Goal: Navigation & Orientation: Find specific page/section

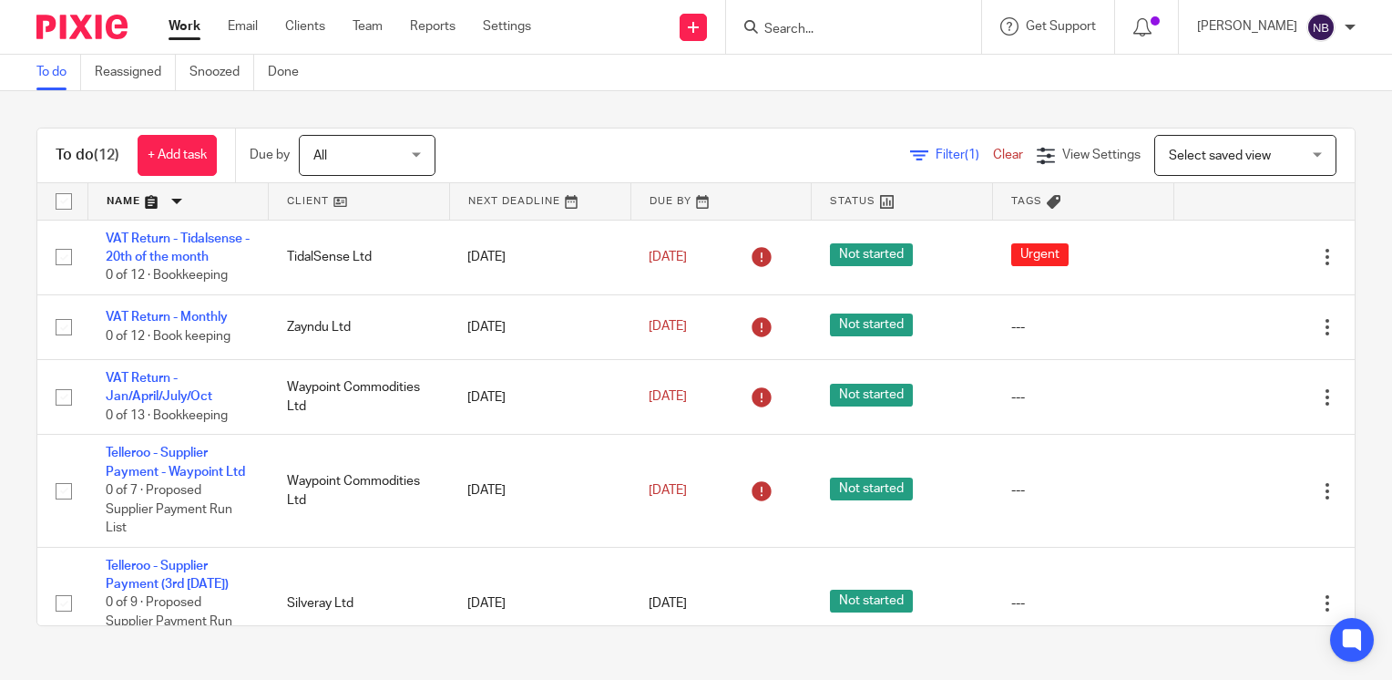
click at [324, 203] on link at bounding box center [359, 201] width 180 height 36
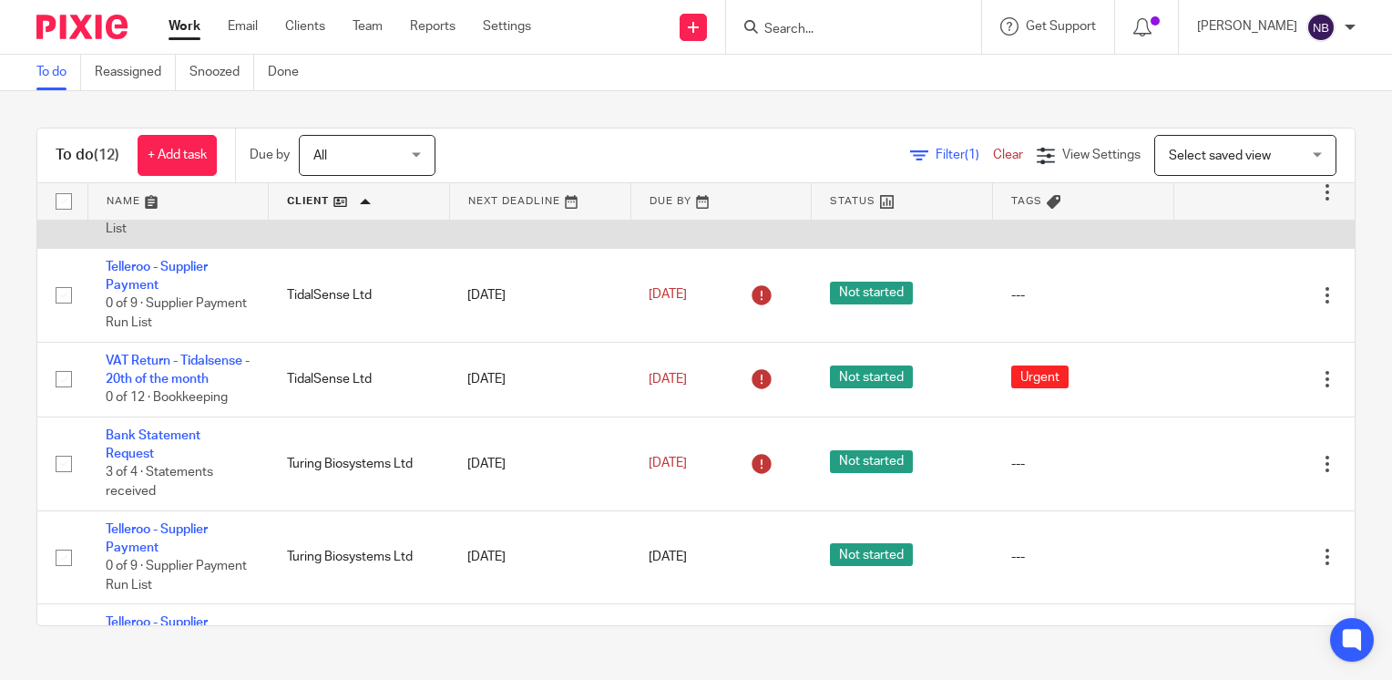
scroll to position [394, 0]
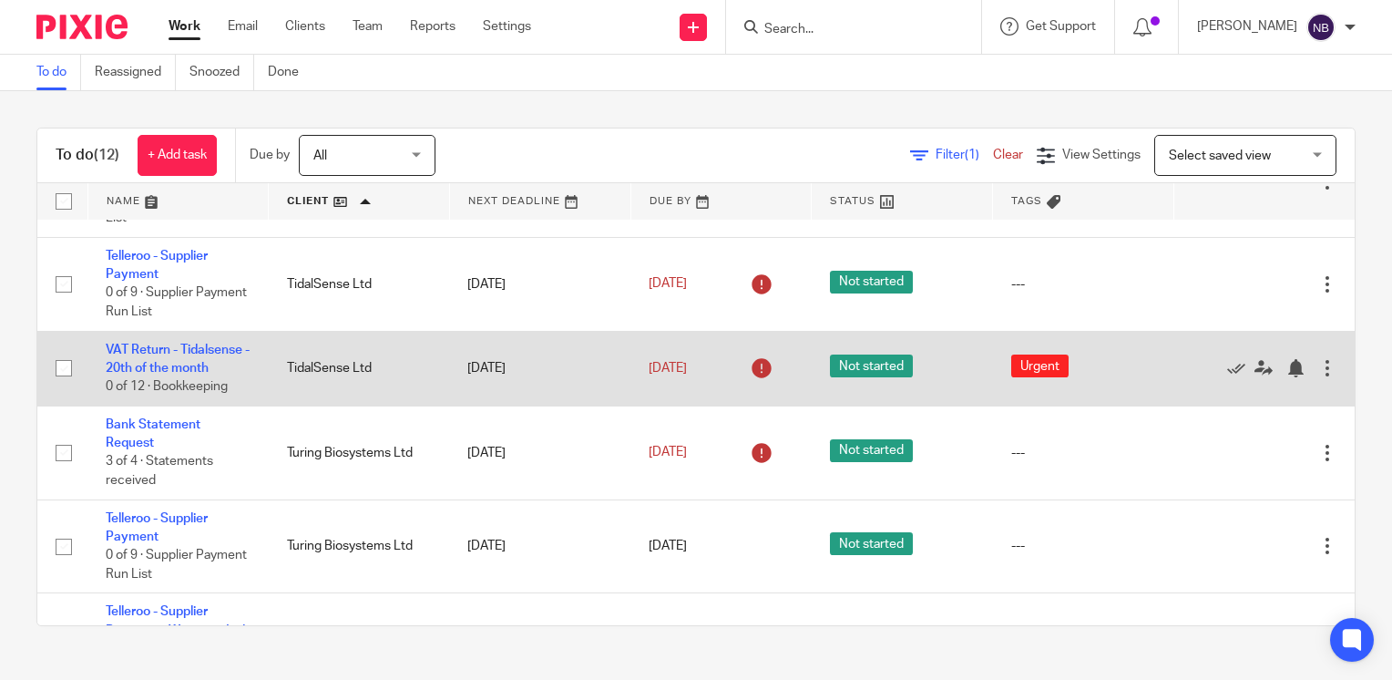
click at [1310, 395] on td "Edit task Delete" at bounding box center [1263, 368] width 181 height 75
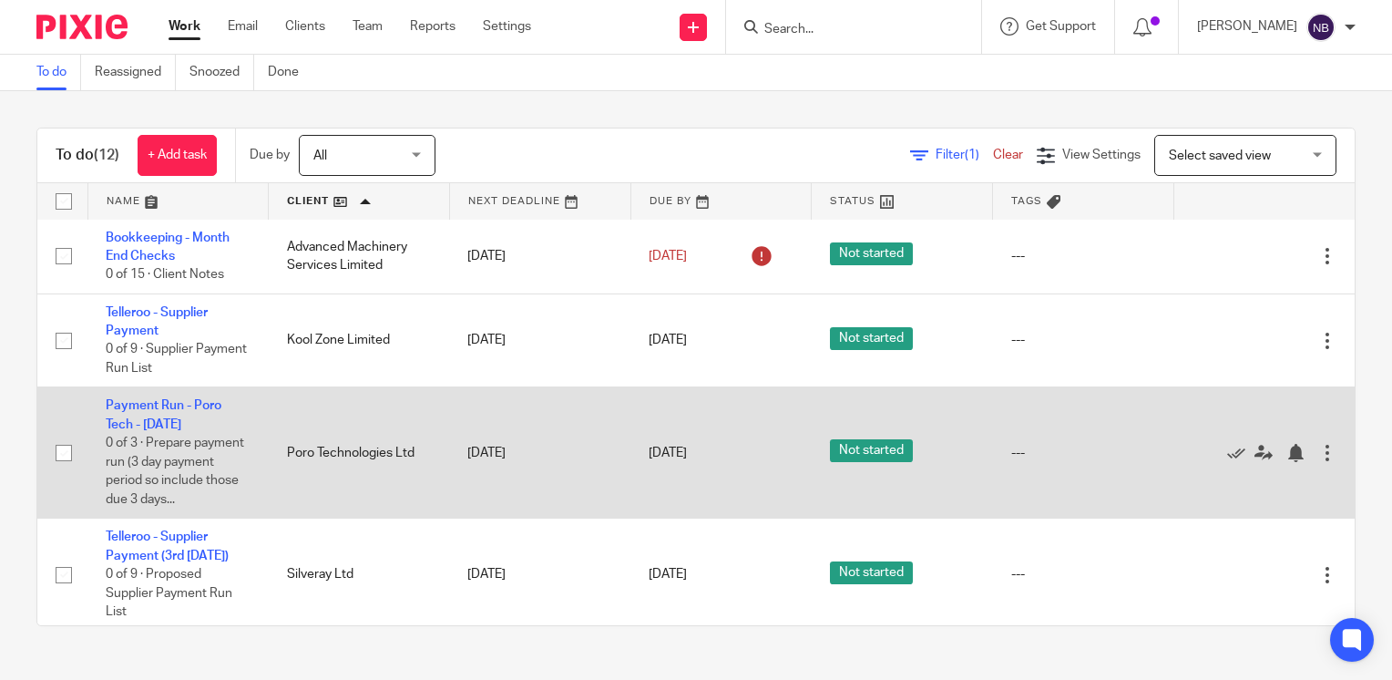
scroll to position [0, 0]
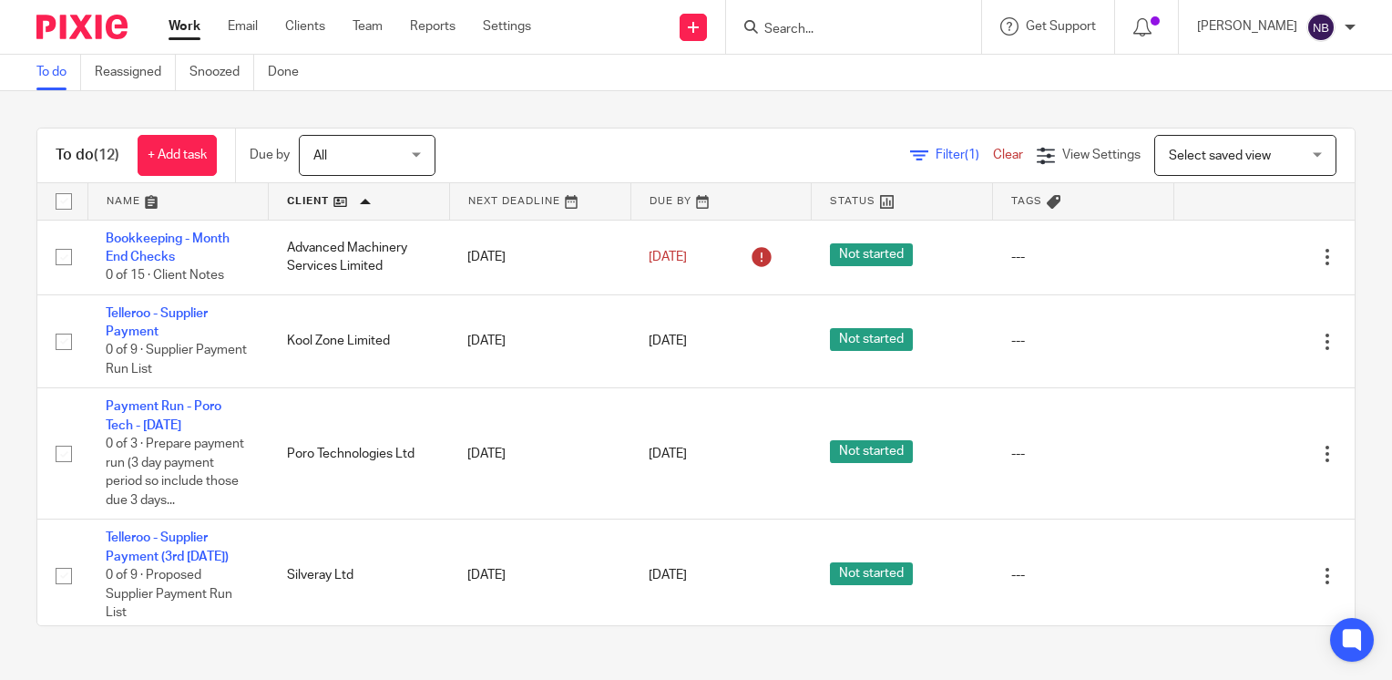
click at [136, 201] on link at bounding box center [178, 201] width 180 height 36
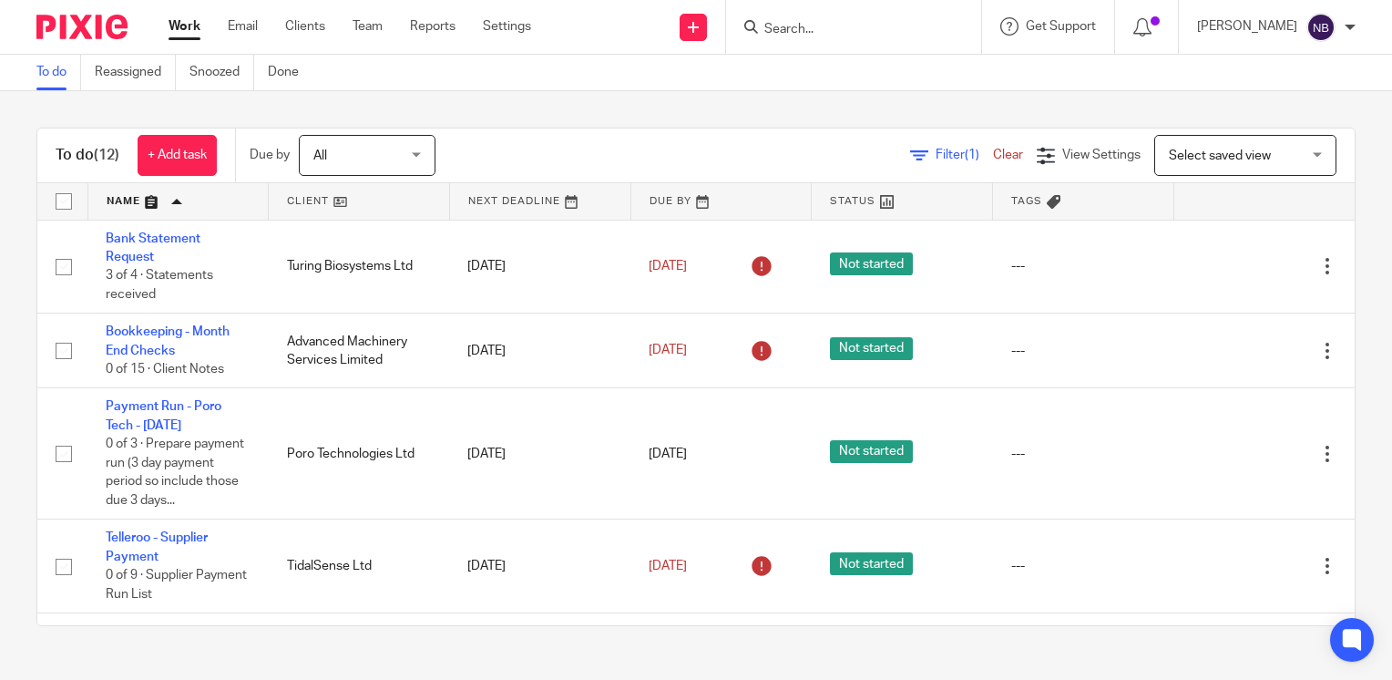
click at [146, 206] on link at bounding box center [178, 201] width 180 height 36
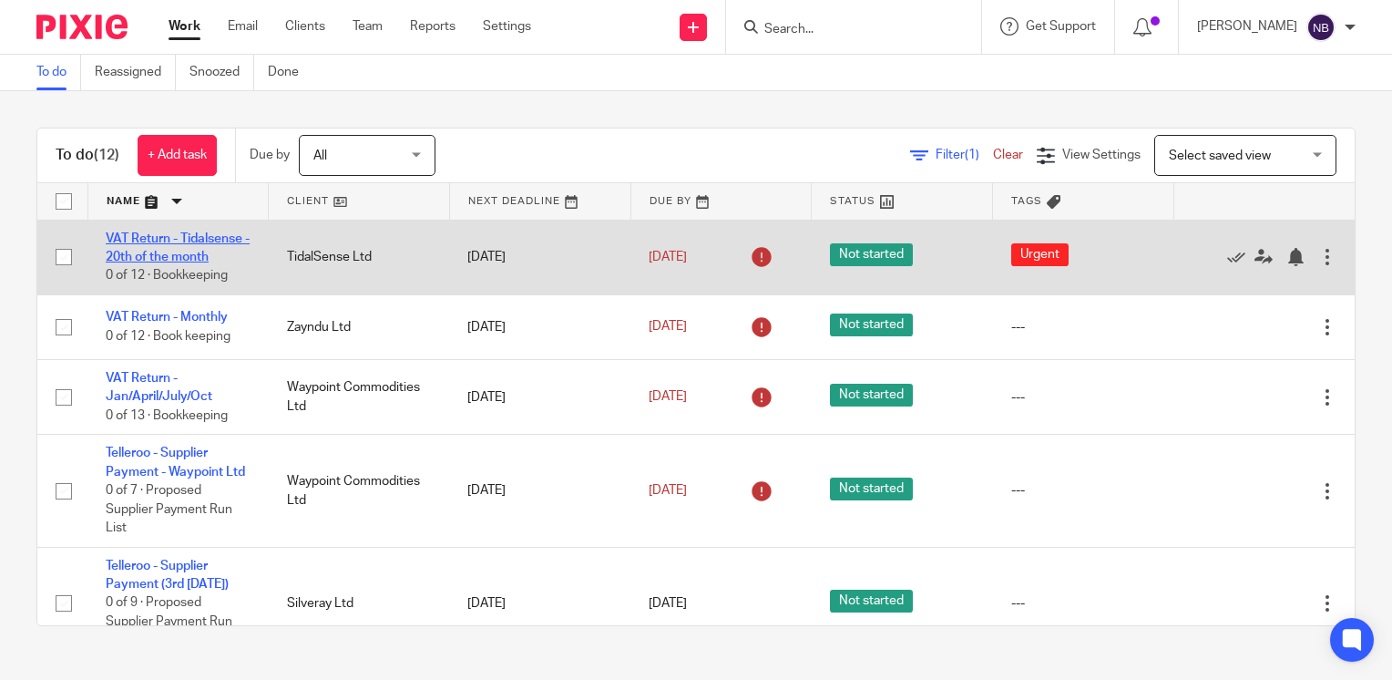
click at [135, 254] on link "VAT Return - Tidalsense - 20th of the month" at bounding box center [178, 247] width 144 height 31
